Goal: Browse casually

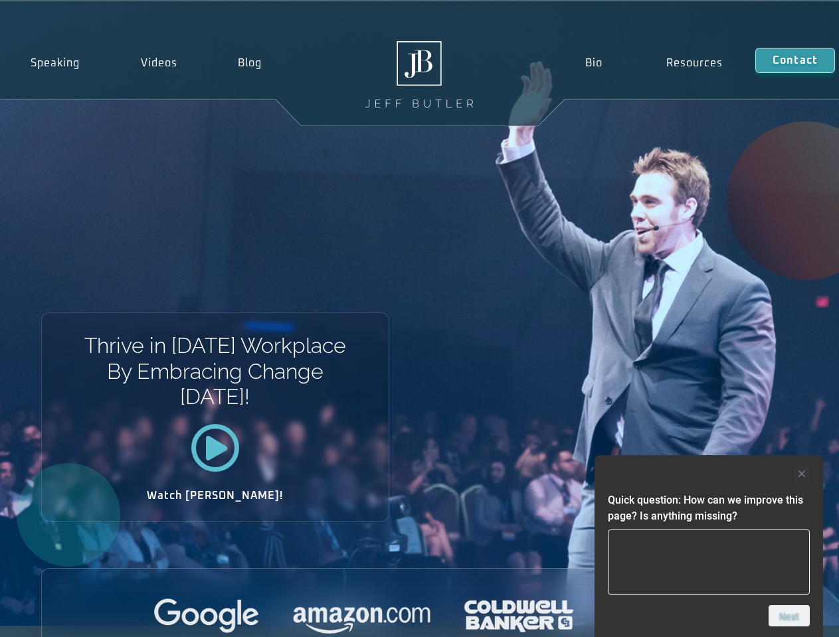
click at [419, 319] on div "Thrive in [DATE] Workplace By Embracing Change [DATE]! Watch [PERSON_NAME]!" at bounding box center [419, 313] width 839 height 625
click at [708, 474] on div at bounding box center [709, 474] width 202 height 16
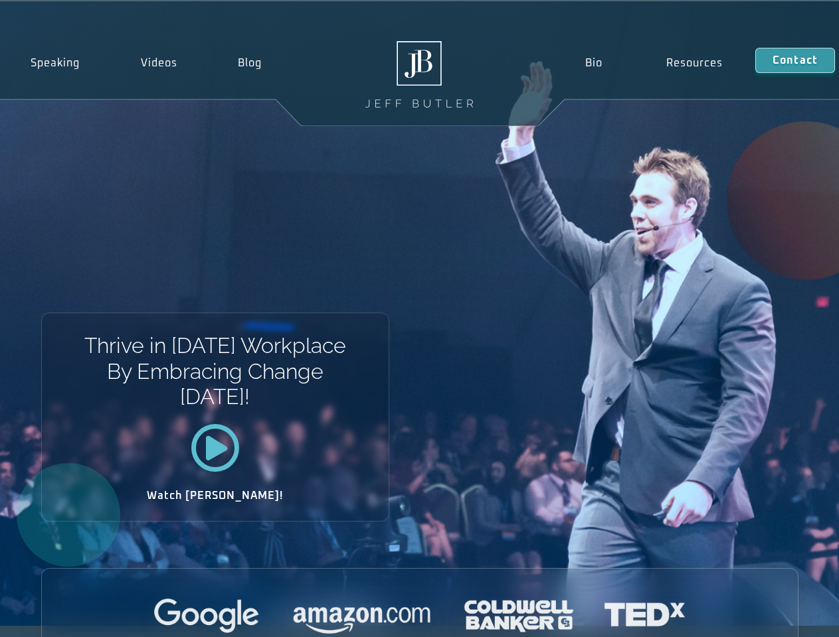
click at [789, 616] on div at bounding box center [420, 617] width 756 height 37
